Goal: Entertainment & Leisure: Consume media (video, audio)

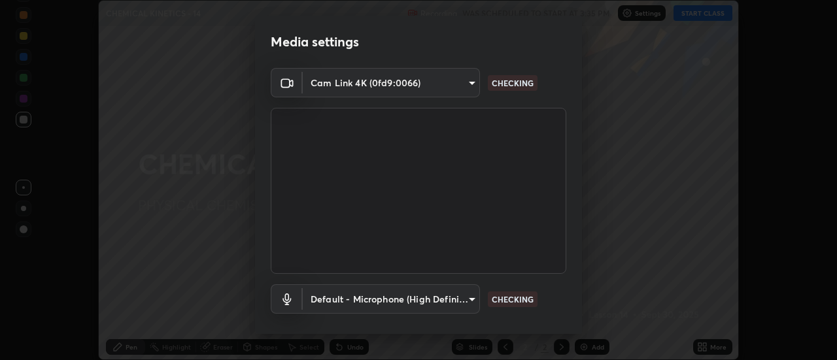
scroll to position [69, 0]
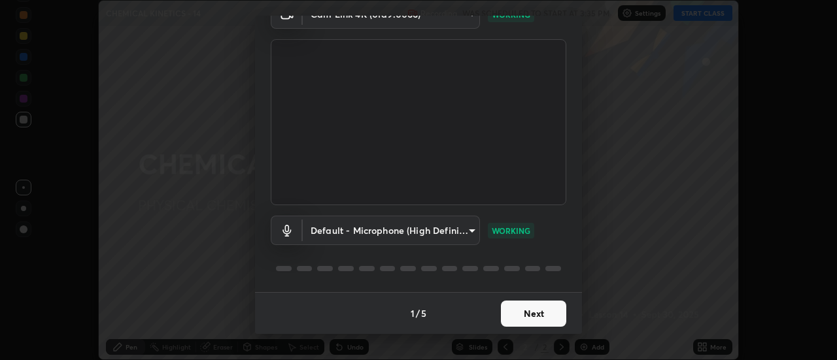
click at [535, 310] on button "Next" at bounding box center [533, 314] width 65 height 26
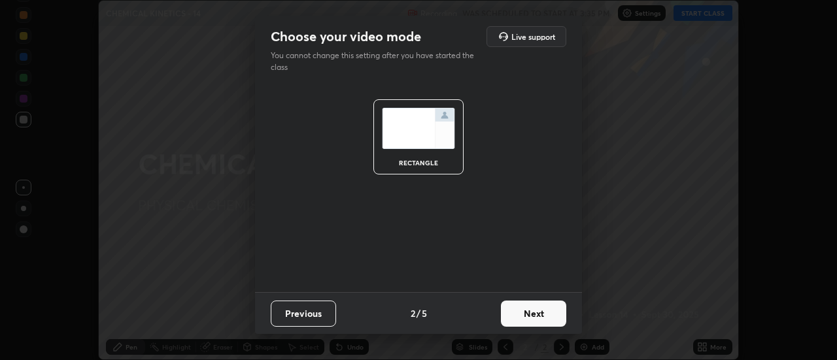
scroll to position [0, 0]
click at [532, 317] on button "Next" at bounding box center [533, 314] width 65 height 26
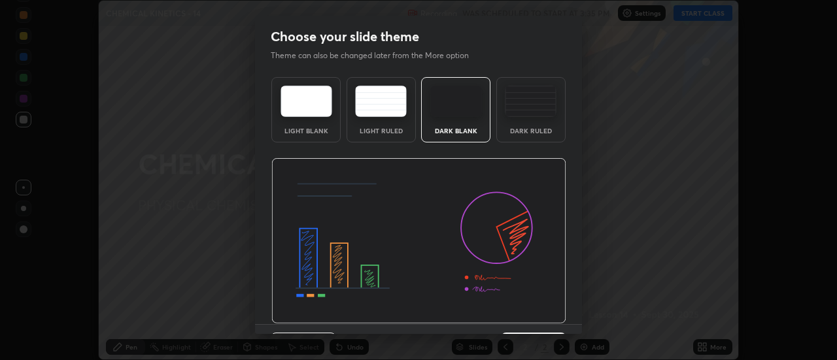
scroll to position [32, 0]
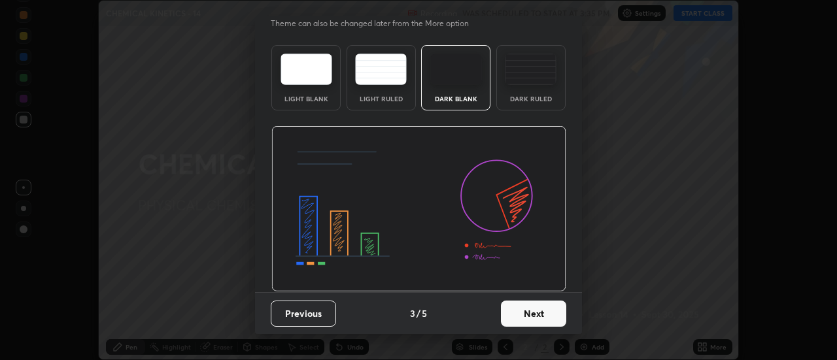
click at [526, 311] on button "Next" at bounding box center [533, 314] width 65 height 26
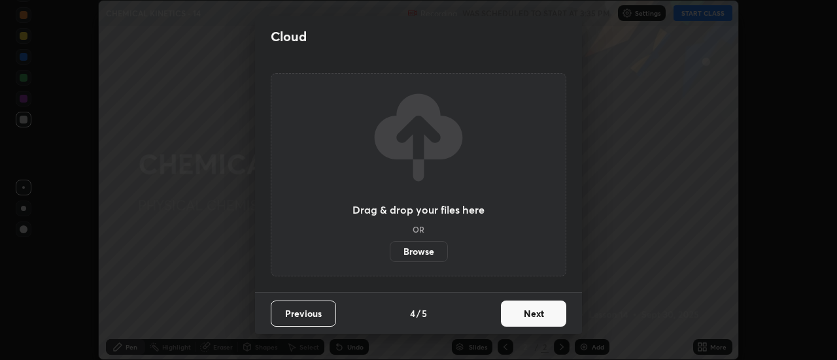
click at [522, 318] on button "Next" at bounding box center [533, 314] width 65 height 26
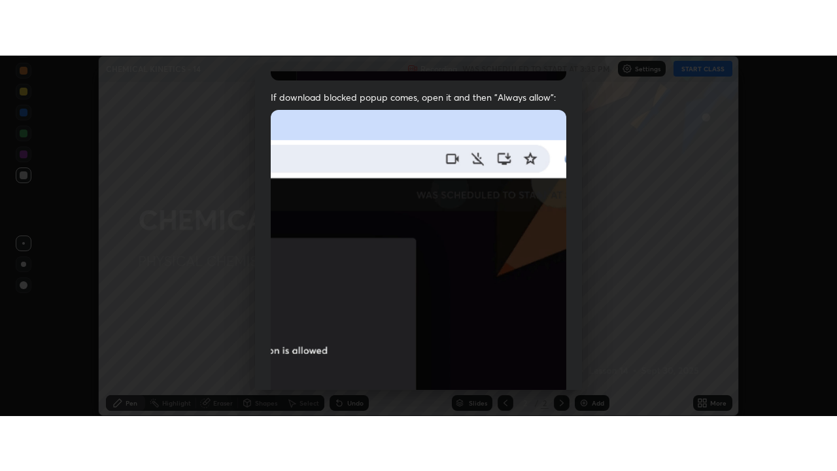
scroll to position [335, 0]
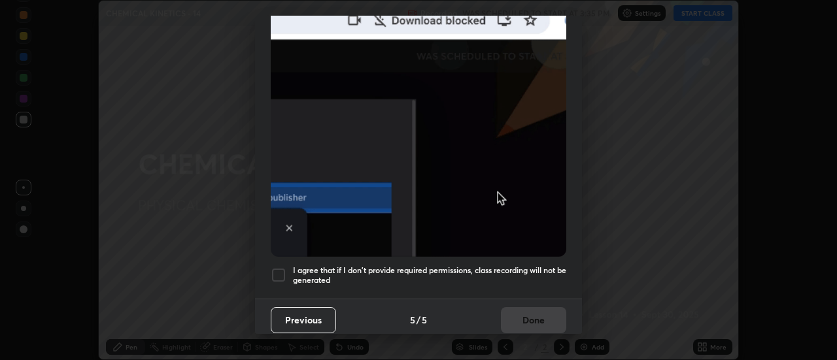
click at [515, 265] on h5 "I agree that if I don't provide required permissions, class recording will not …" at bounding box center [429, 275] width 273 height 20
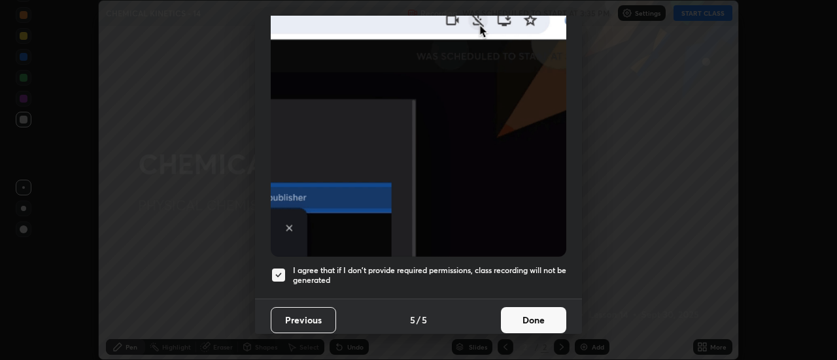
click at [512, 314] on button "Done" at bounding box center [533, 320] width 65 height 26
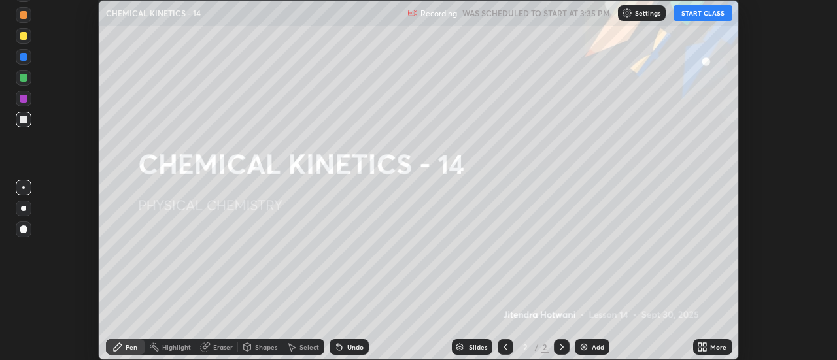
click at [692, 14] on button "START CLASS" at bounding box center [702, 13] width 59 height 16
click at [703, 345] on icon at bounding box center [704, 344] width 3 height 3
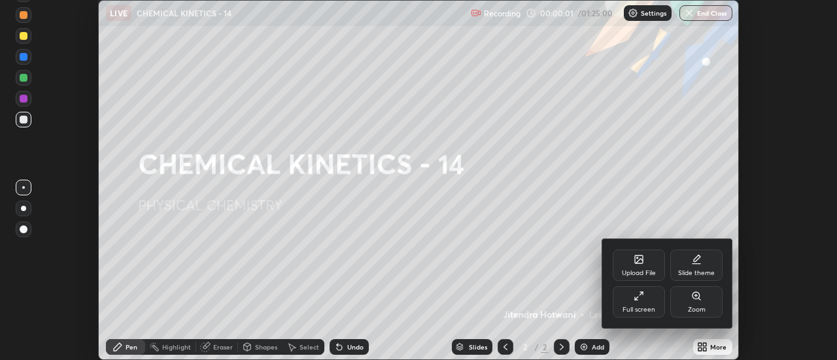
click at [653, 299] on div "Full screen" at bounding box center [638, 301] width 52 height 31
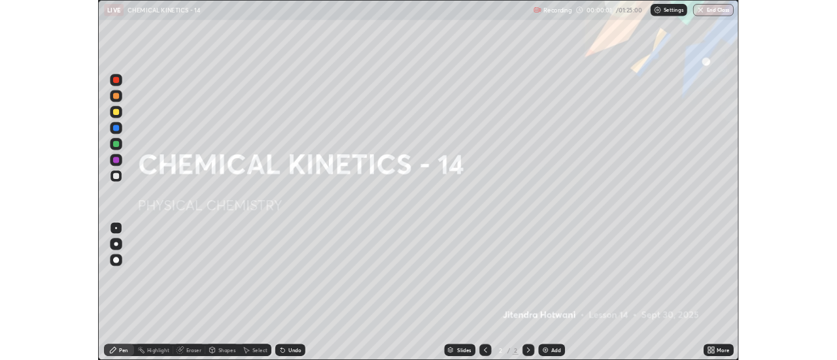
scroll to position [471, 837]
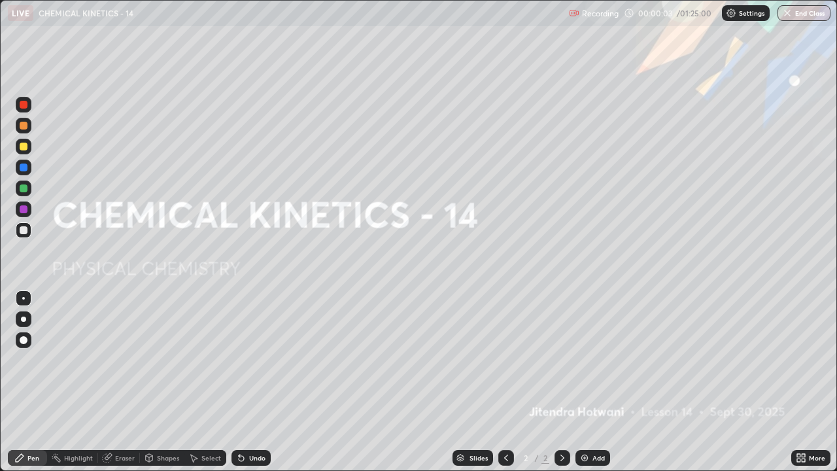
click at [592, 360] on div "Add" at bounding box center [598, 457] width 12 height 7
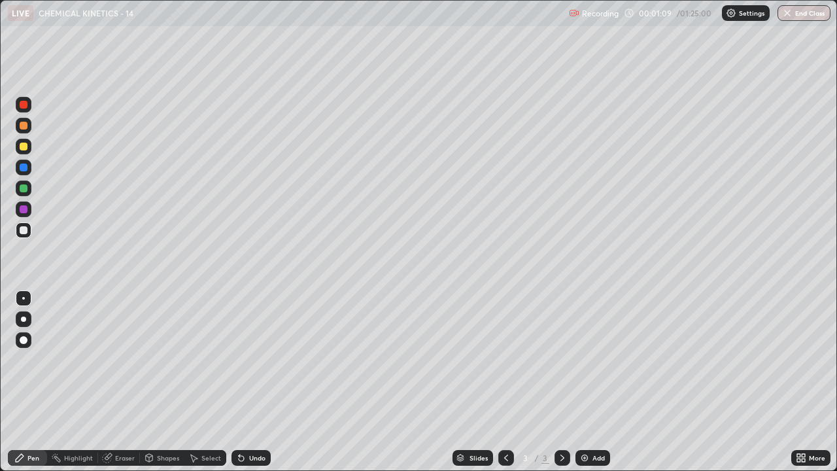
click at [592, 360] on div "Add" at bounding box center [592, 458] width 35 height 16
click at [250, 360] on div "Undo" at bounding box center [257, 457] width 16 height 7
click at [249, 360] on div "Undo" at bounding box center [257, 457] width 16 height 7
click at [248, 360] on div "Undo" at bounding box center [250, 458] width 39 height 16
click at [249, 360] on div "Undo" at bounding box center [257, 457] width 16 height 7
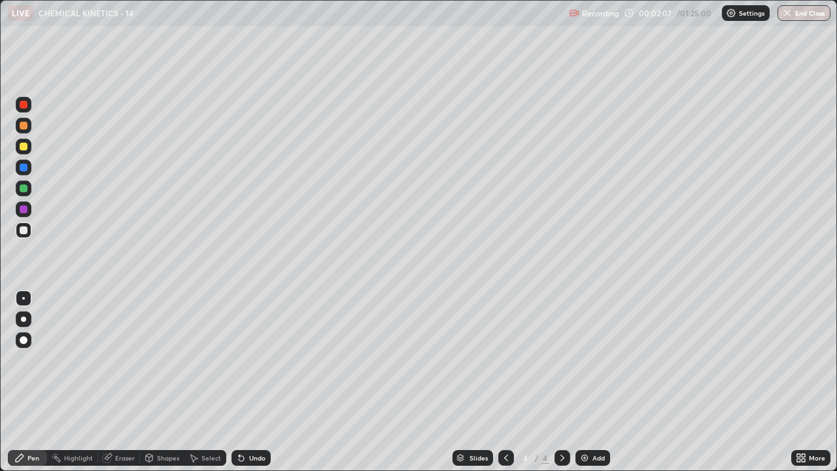
click at [255, 360] on div "Undo" at bounding box center [257, 457] width 16 height 7
click at [260, 360] on div "Undo" at bounding box center [257, 457] width 16 height 7
click at [594, 360] on div "Add" at bounding box center [598, 457] width 12 height 7
click at [249, 360] on div "Undo" at bounding box center [257, 457] width 16 height 7
click at [252, 360] on div "Undo" at bounding box center [257, 457] width 16 height 7
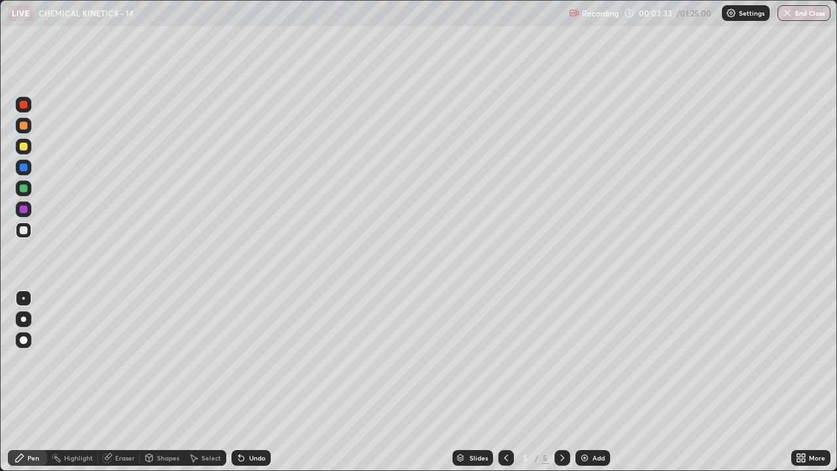
click at [250, 360] on div "Undo" at bounding box center [257, 457] width 16 height 7
click at [249, 360] on div "Undo" at bounding box center [250, 458] width 39 height 16
click at [582, 360] on img at bounding box center [584, 457] width 10 height 10
click at [21, 148] on div at bounding box center [24, 146] width 8 height 8
click at [24, 233] on div at bounding box center [24, 230] width 8 height 8
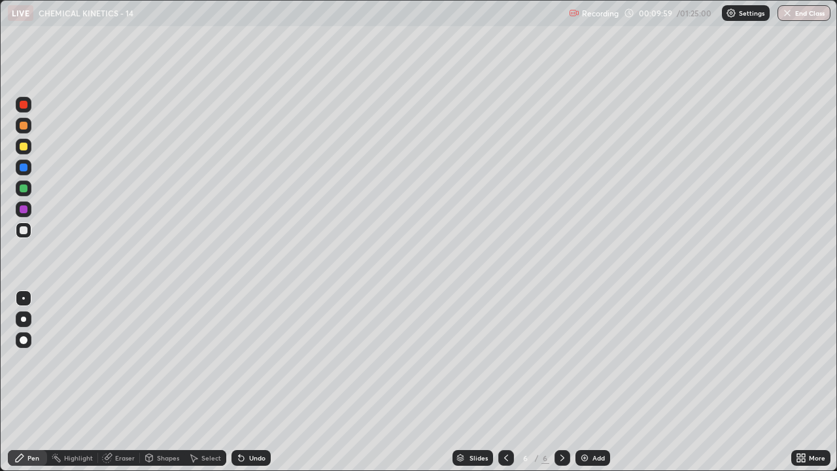
click at [250, 360] on div "Undo" at bounding box center [257, 457] width 16 height 7
click at [251, 360] on div "Undo" at bounding box center [257, 457] width 16 height 7
click at [244, 360] on div "Undo" at bounding box center [250, 458] width 39 height 16
click at [241, 360] on icon at bounding box center [241, 458] width 5 height 5
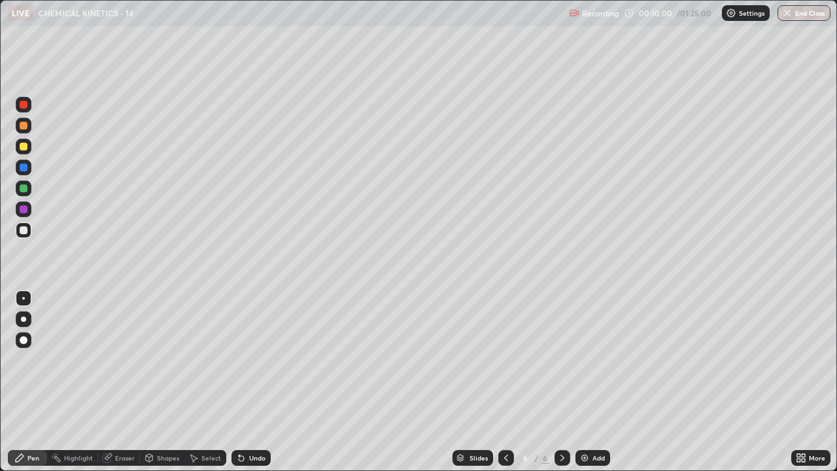
click at [246, 360] on div "Undo" at bounding box center [250, 458] width 39 height 16
click at [118, 360] on div "Eraser" at bounding box center [125, 457] width 20 height 7
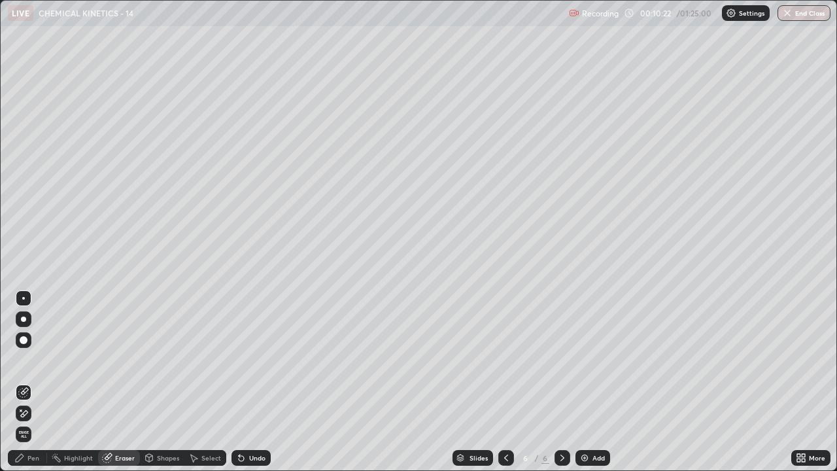
click at [31, 360] on div "Pen" at bounding box center [33, 457] width 12 height 7
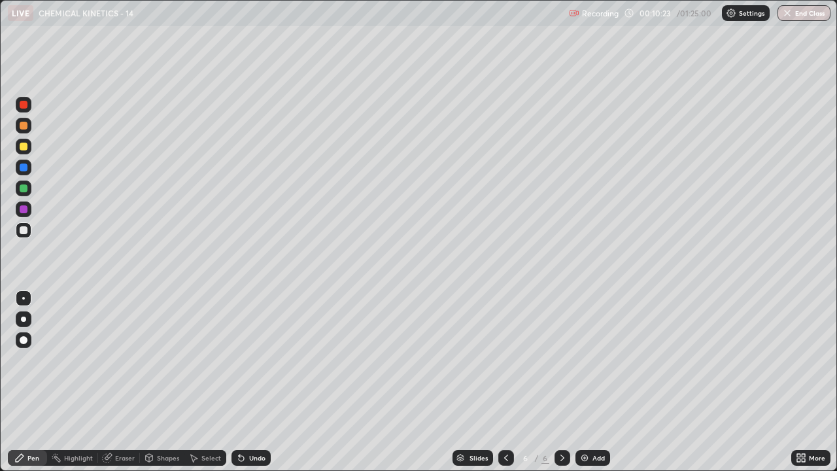
click at [585, 360] on img at bounding box center [584, 457] width 10 height 10
click at [24, 189] on div at bounding box center [24, 188] width 8 height 8
click at [252, 360] on div "Undo" at bounding box center [250, 458] width 39 height 16
click at [25, 230] on div at bounding box center [24, 230] width 8 height 8
click at [585, 360] on img at bounding box center [584, 457] width 10 height 10
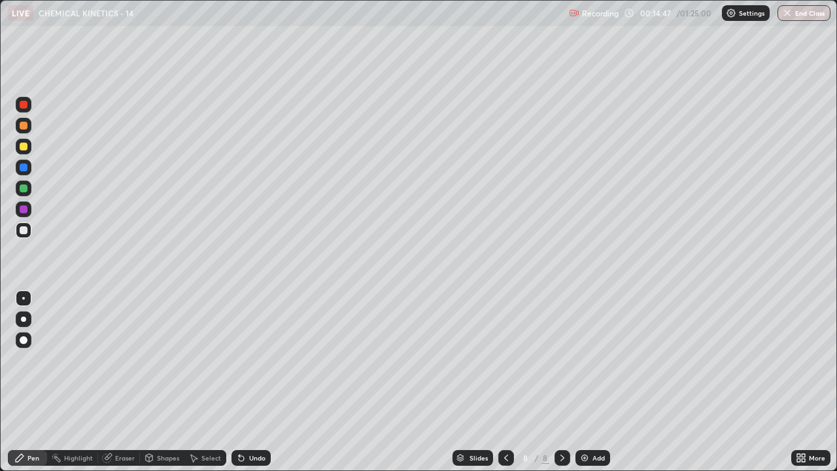
click at [254, 360] on div "Undo" at bounding box center [257, 457] width 16 height 7
click at [25, 210] on div at bounding box center [24, 209] width 8 height 8
click at [23, 192] on div at bounding box center [24, 188] width 8 height 8
click at [251, 360] on div "Undo" at bounding box center [257, 457] width 16 height 7
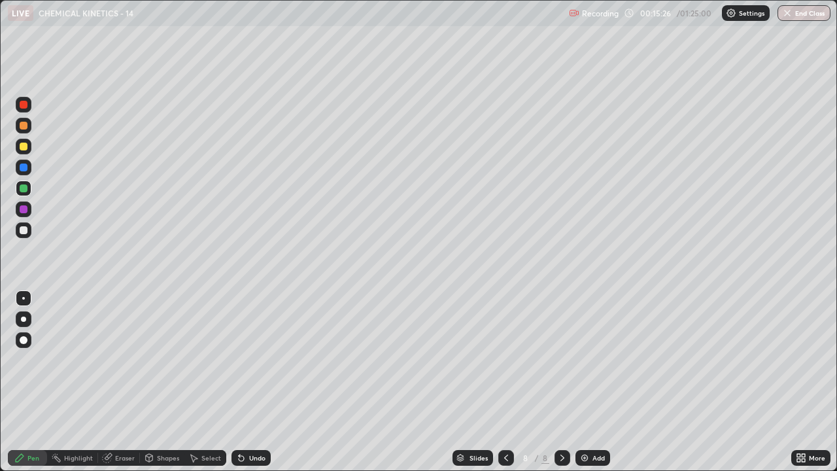
click at [25, 227] on div at bounding box center [24, 230] width 8 height 8
click at [504, 360] on icon at bounding box center [506, 457] width 4 height 7
click at [505, 360] on icon at bounding box center [506, 457] width 10 height 10
click at [121, 360] on div "Eraser" at bounding box center [125, 457] width 20 height 7
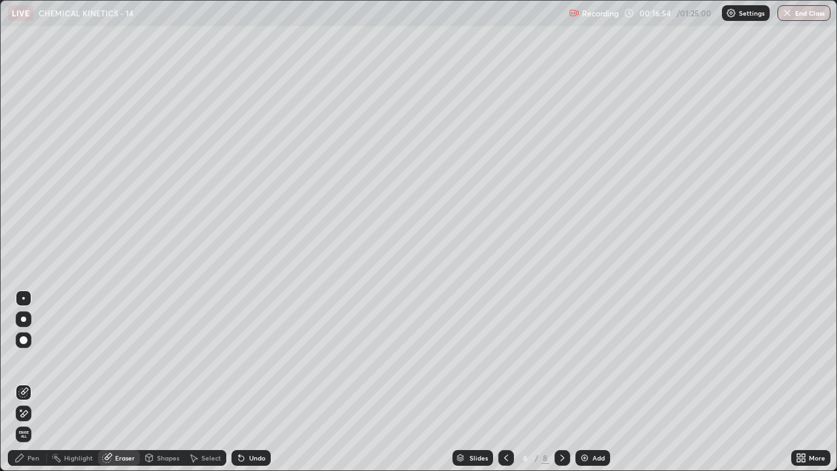
click at [34, 360] on div "Pen" at bounding box center [33, 457] width 12 height 7
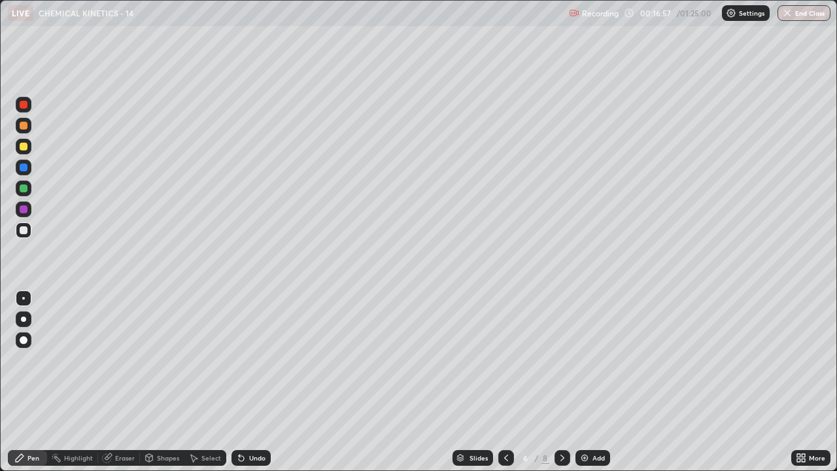
click at [35, 360] on div "Pen" at bounding box center [33, 457] width 12 height 7
click at [122, 360] on div "Eraser" at bounding box center [119, 458] width 42 height 16
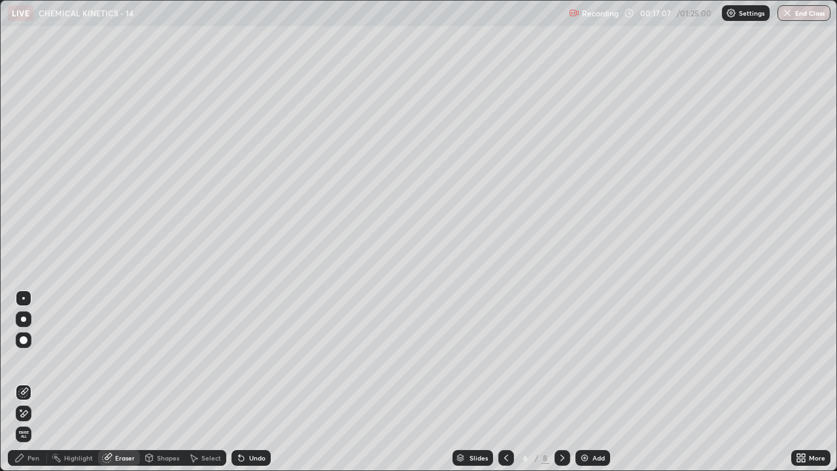
click at [33, 360] on div "Pen" at bounding box center [33, 457] width 12 height 7
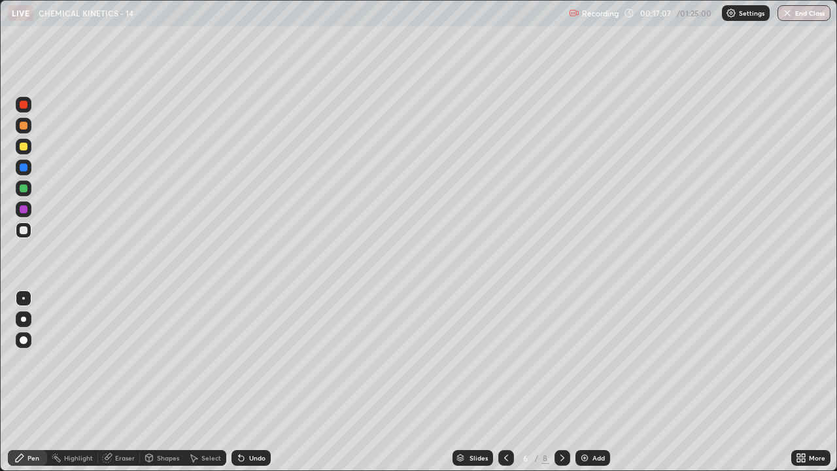
click at [122, 360] on div "Eraser" at bounding box center [125, 457] width 20 height 7
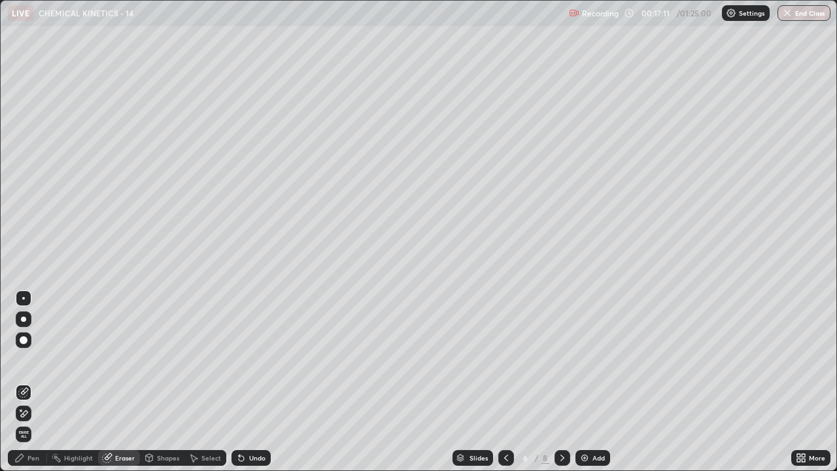
click at [34, 360] on div "Pen" at bounding box center [33, 457] width 12 height 7
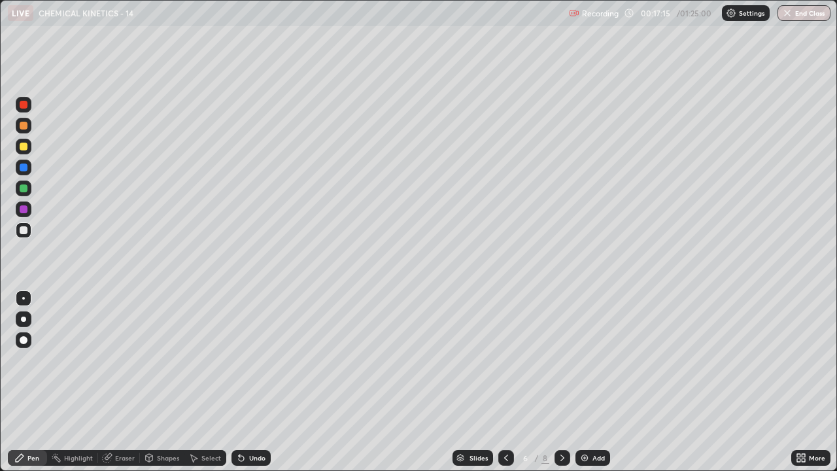
click at [23, 147] on div at bounding box center [24, 146] width 8 height 8
click at [120, 360] on div "Eraser" at bounding box center [125, 457] width 20 height 7
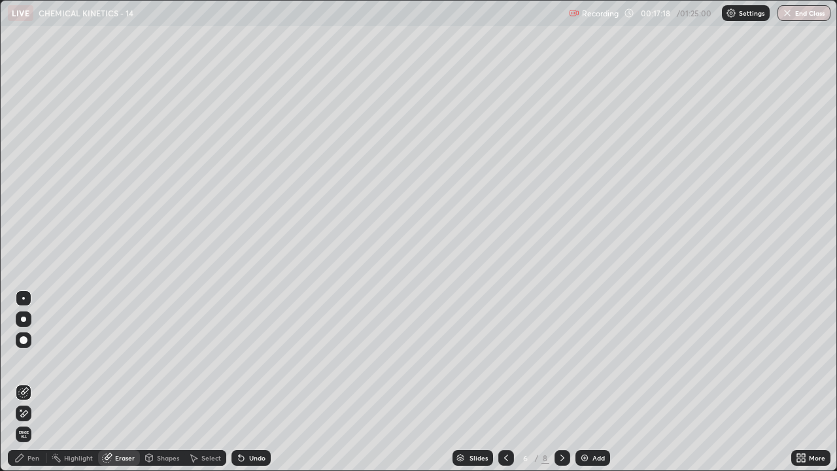
click at [34, 360] on div "Pen" at bounding box center [33, 457] width 12 height 7
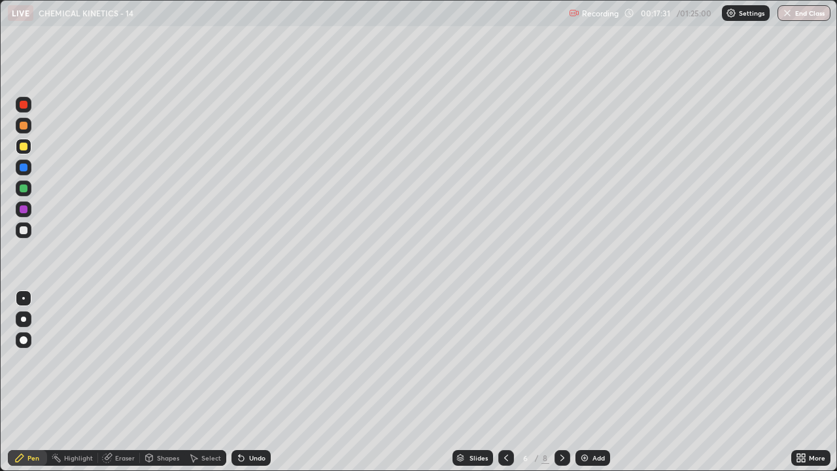
click at [562, 360] on icon at bounding box center [562, 457] width 4 height 7
click at [561, 360] on icon at bounding box center [562, 457] width 10 height 10
click at [24, 209] on div at bounding box center [24, 209] width 8 height 8
click at [504, 360] on icon at bounding box center [506, 457] width 10 height 10
click at [561, 360] on icon at bounding box center [562, 457] width 10 height 10
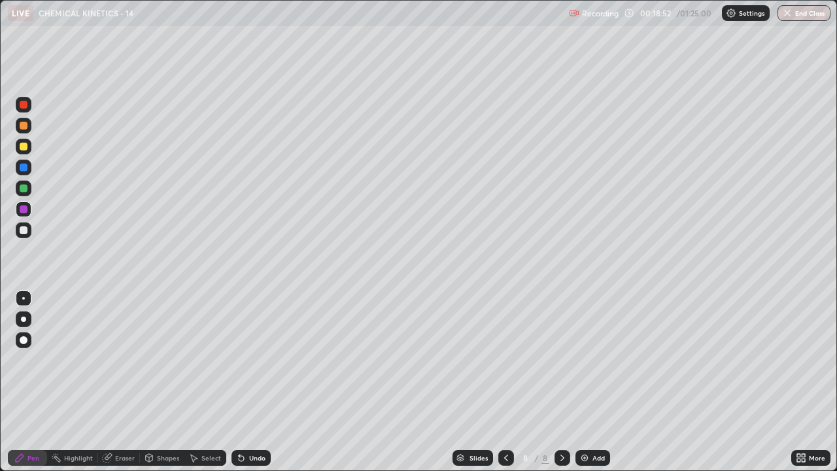
click at [588, 360] on img at bounding box center [584, 457] width 10 height 10
click at [26, 233] on div at bounding box center [24, 230] width 16 height 16
click at [590, 360] on div "Add" at bounding box center [592, 458] width 35 height 16
click at [503, 360] on icon at bounding box center [505, 457] width 4 height 7
click at [505, 360] on icon at bounding box center [505, 457] width 10 height 10
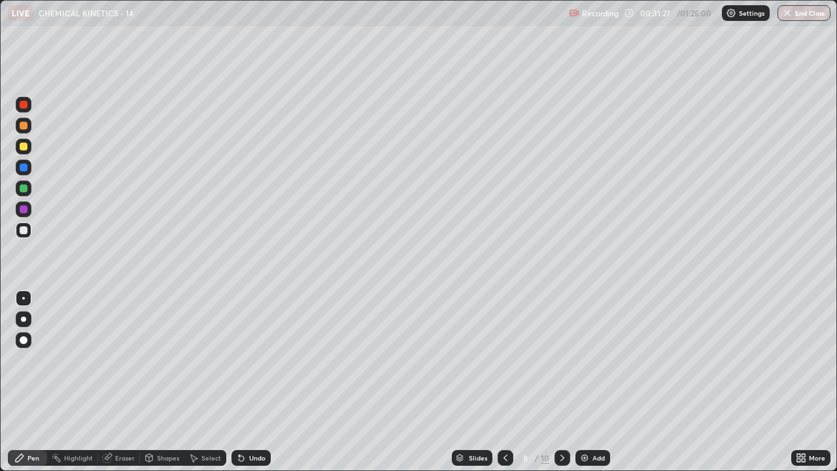
click at [561, 360] on icon at bounding box center [562, 457] width 10 height 10
click at [561, 360] on icon at bounding box center [562, 457] width 4 height 7
click at [22, 188] on div at bounding box center [24, 188] width 8 height 8
click at [505, 360] on icon at bounding box center [505, 457] width 10 height 10
click at [507, 360] on div at bounding box center [505, 458] width 16 height 16
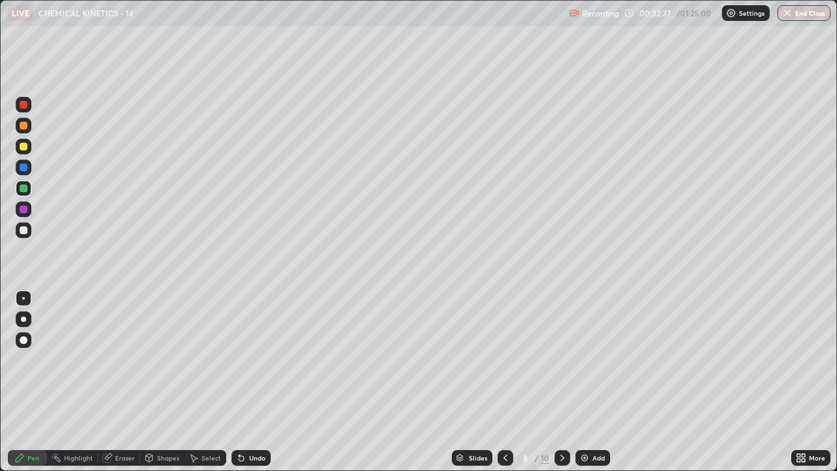
click at [562, 360] on icon at bounding box center [562, 457] width 10 height 10
click at [561, 360] on icon at bounding box center [562, 457] width 10 height 10
click at [22, 227] on div at bounding box center [24, 230] width 8 height 8
click at [592, 360] on div "Add" at bounding box center [598, 457] width 12 height 7
click at [22, 146] on div at bounding box center [24, 146] width 8 height 8
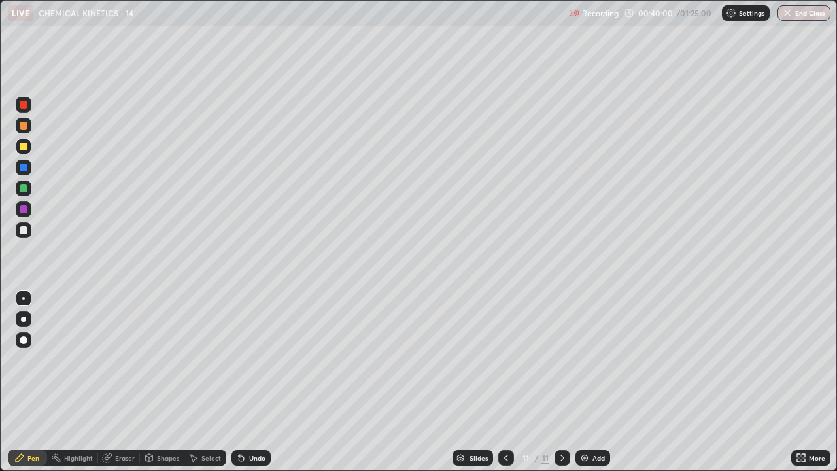
click at [21, 231] on div at bounding box center [24, 230] width 8 height 8
click at [25, 210] on div at bounding box center [24, 209] width 8 height 8
click at [31, 234] on div at bounding box center [24, 230] width 16 height 16
click at [253, 360] on div "Undo" at bounding box center [257, 457] width 16 height 7
click at [594, 360] on div "Add" at bounding box center [598, 457] width 12 height 7
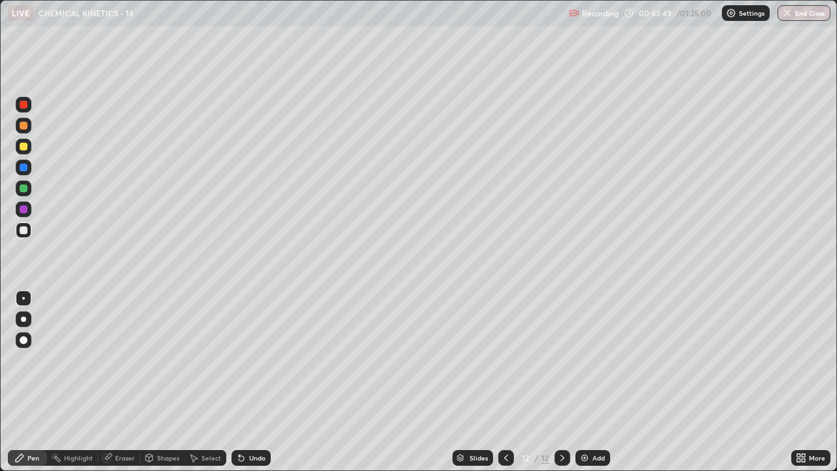
click at [24, 148] on div at bounding box center [24, 146] width 8 height 8
click at [24, 233] on div at bounding box center [24, 230] width 8 height 8
click at [249, 360] on div "Undo" at bounding box center [257, 457] width 16 height 7
click at [244, 360] on icon at bounding box center [241, 457] width 10 height 10
click at [21, 227] on div at bounding box center [24, 230] width 8 height 8
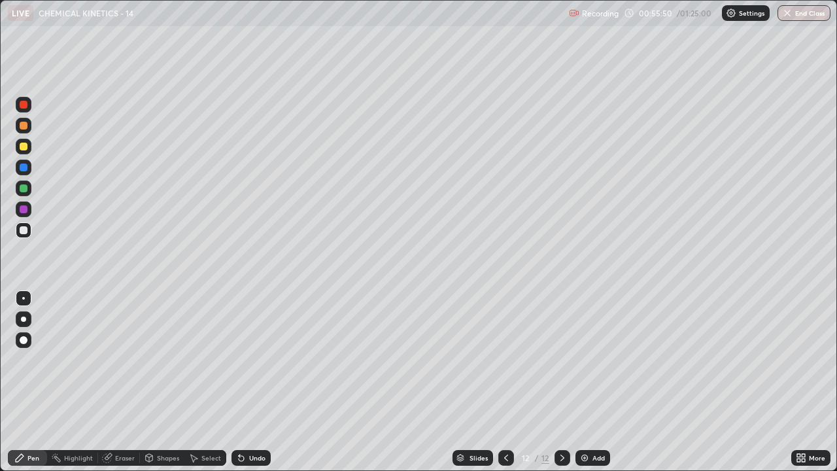
click at [592, 360] on div "Add" at bounding box center [598, 457] width 12 height 7
click at [499, 360] on div at bounding box center [506, 458] width 16 height 16
click at [561, 360] on icon at bounding box center [562, 457] width 10 height 10
click at [507, 360] on icon at bounding box center [506, 457] width 10 height 10
click at [561, 360] on icon at bounding box center [562, 457] width 10 height 10
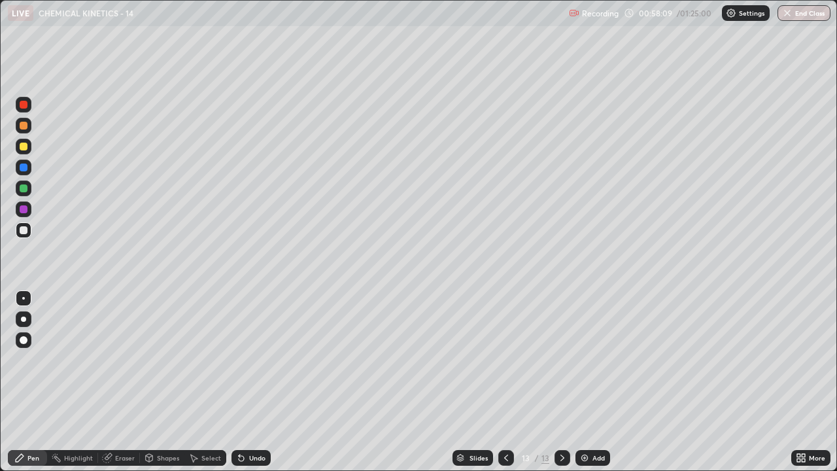
click at [505, 360] on icon at bounding box center [506, 457] width 4 height 7
click at [566, 360] on icon at bounding box center [562, 457] width 10 height 10
click at [503, 360] on icon at bounding box center [506, 457] width 10 height 10
click at [561, 360] on icon at bounding box center [562, 457] width 10 height 10
click at [594, 360] on div "Add" at bounding box center [598, 457] width 12 height 7
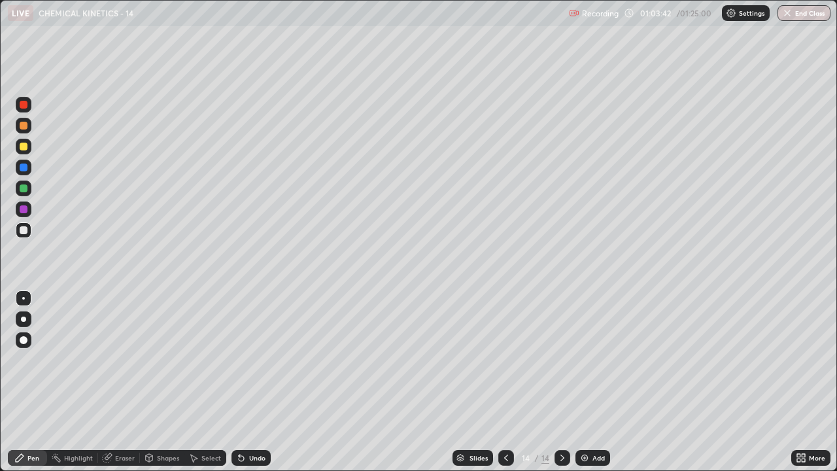
click at [22, 147] on div at bounding box center [24, 146] width 8 height 8
click at [244, 360] on icon at bounding box center [241, 457] width 10 height 10
click at [24, 229] on div at bounding box center [24, 230] width 8 height 8
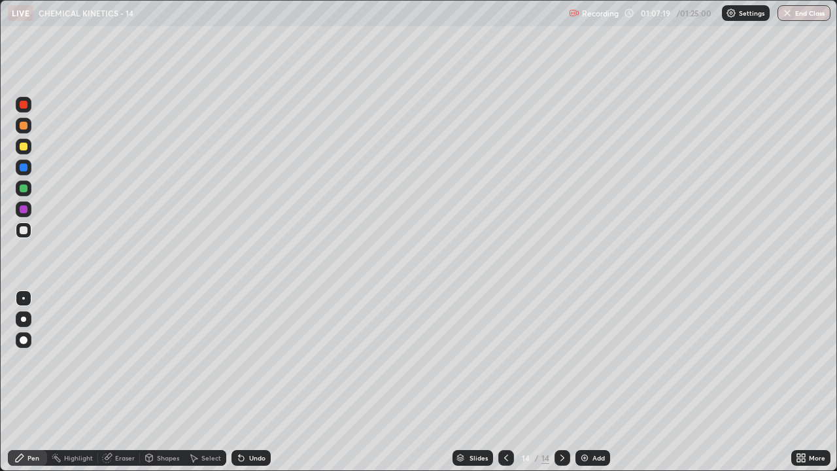
click at [24, 125] on div at bounding box center [24, 126] width 8 height 8
click at [596, 360] on div "Add" at bounding box center [598, 457] width 12 height 7
click at [24, 146] on div at bounding box center [24, 146] width 8 height 8
click at [22, 231] on div at bounding box center [24, 230] width 8 height 8
click at [505, 360] on icon at bounding box center [506, 457] width 10 height 10
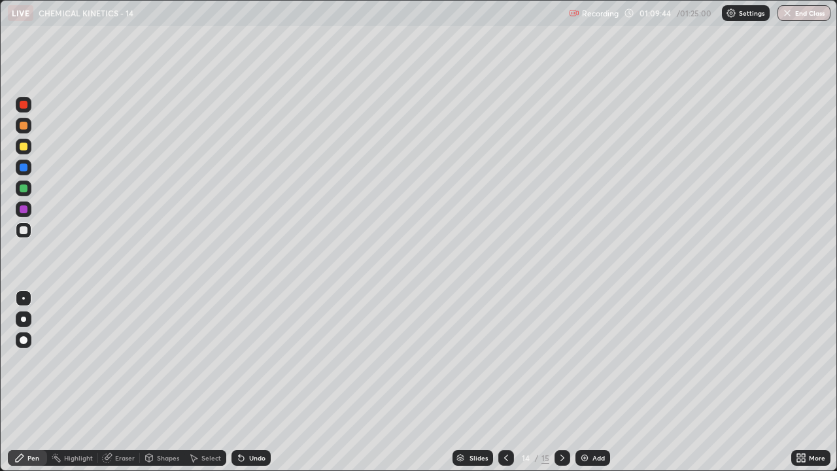
click at [505, 360] on icon at bounding box center [506, 457] width 10 height 10
click at [498, 360] on div at bounding box center [506, 458] width 16 height 16
click at [560, 360] on icon at bounding box center [562, 457] width 4 height 7
click at [560, 360] on icon at bounding box center [562, 457] width 10 height 10
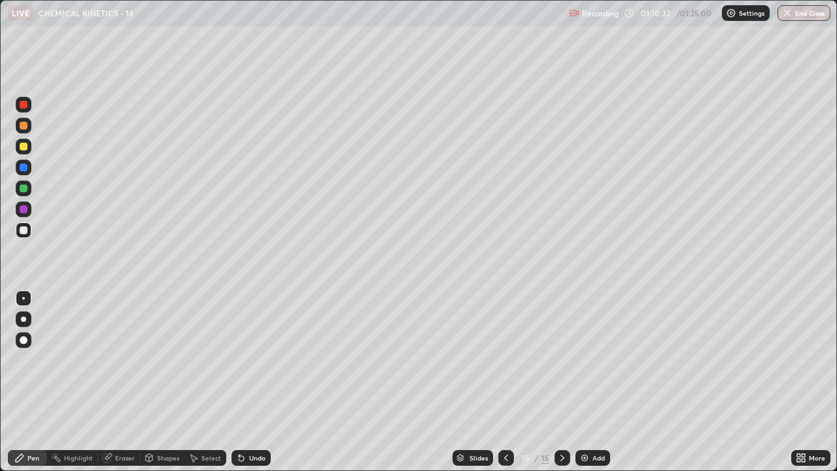
click at [249, 360] on div "Undo" at bounding box center [257, 457] width 16 height 7
click at [584, 360] on img at bounding box center [584, 457] width 10 height 10
click at [29, 187] on div at bounding box center [24, 188] width 16 height 16
click at [255, 360] on div "Undo" at bounding box center [257, 457] width 16 height 7
click at [25, 229] on div at bounding box center [24, 230] width 8 height 8
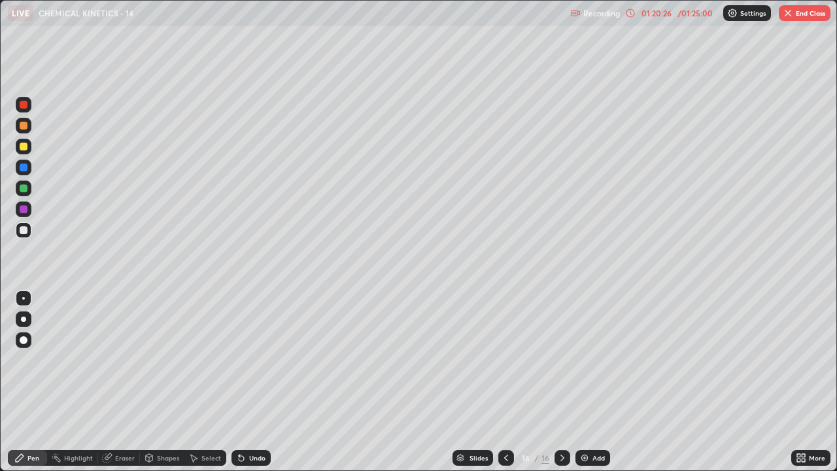
click at [590, 360] on div "Add" at bounding box center [592, 458] width 35 height 16
click at [786, 16] on img "button" at bounding box center [787, 13] width 10 height 10
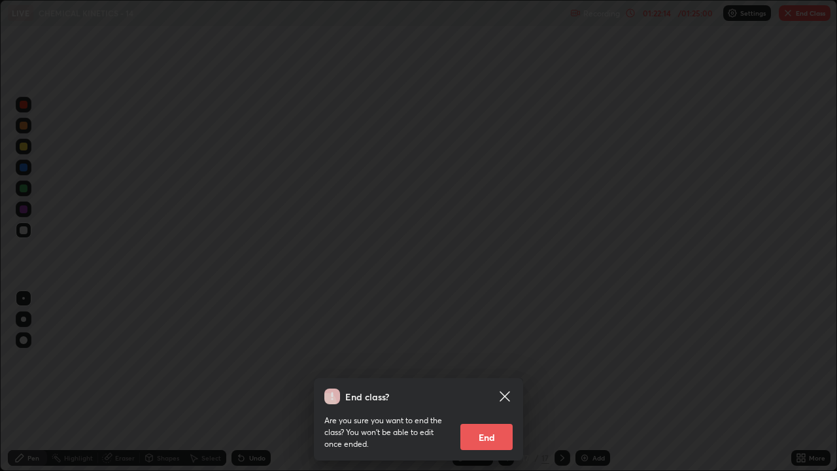
click at [477, 360] on button "End" at bounding box center [486, 437] width 52 height 26
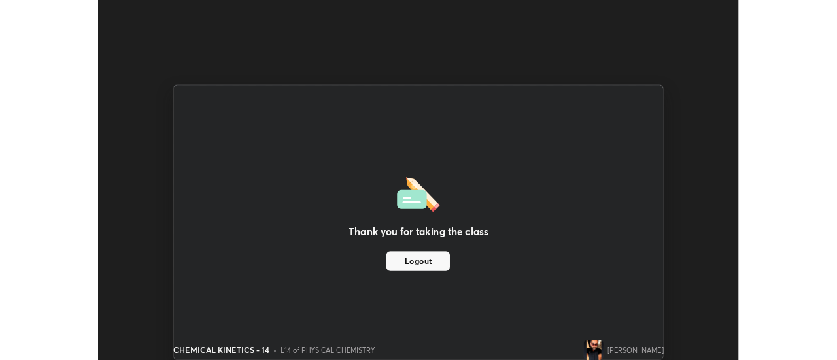
scroll to position [65006, 64530]
